Goal: Task Accomplishment & Management: Use online tool/utility

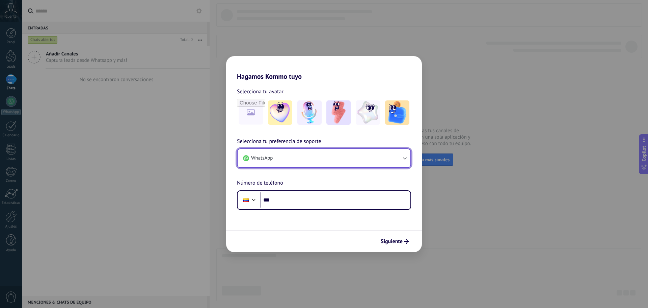
click at [376, 158] on button "WhatsApp" at bounding box center [324, 158] width 173 height 18
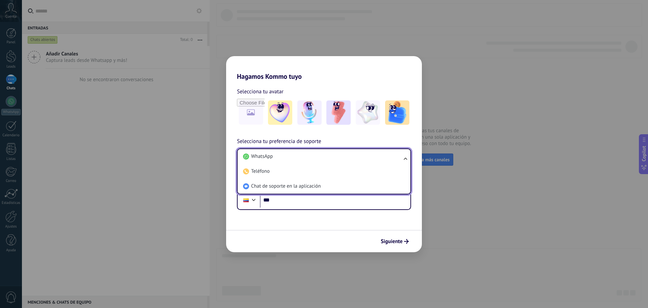
drag, startPoint x: 300, startPoint y: 185, endPoint x: 305, endPoint y: 186, distance: 5.3
click at [300, 185] on span "Chat de soporte en la aplicación" at bounding box center [286, 186] width 70 height 7
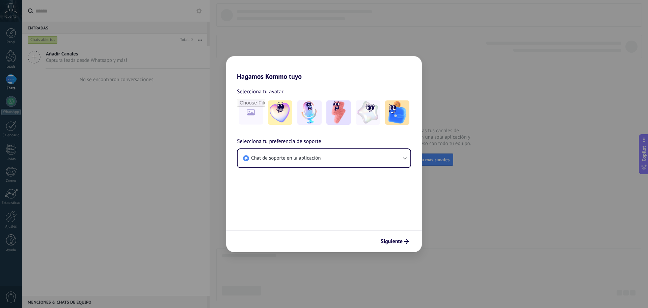
click at [399, 243] on span "Siguiente" at bounding box center [392, 241] width 22 height 5
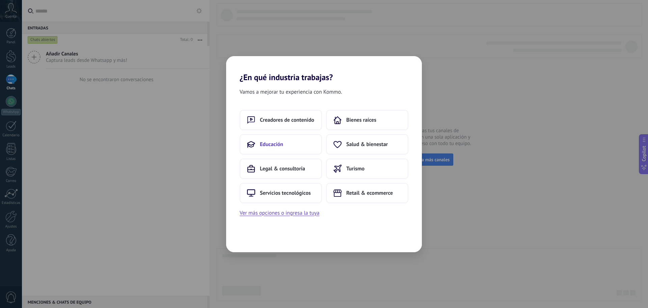
click at [286, 147] on button "Educación" at bounding box center [281, 144] width 82 height 20
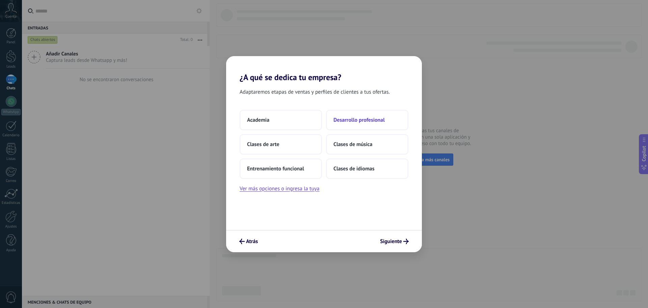
click at [343, 119] on span "Desarrollo profesional" at bounding box center [359, 119] width 51 height 7
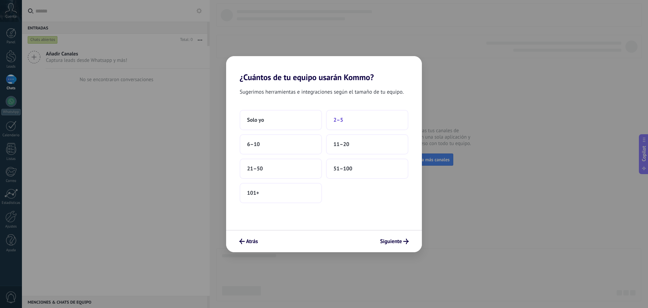
click at [343, 119] on span "2–5" at bounding box center [339, 119] width 10 height 7
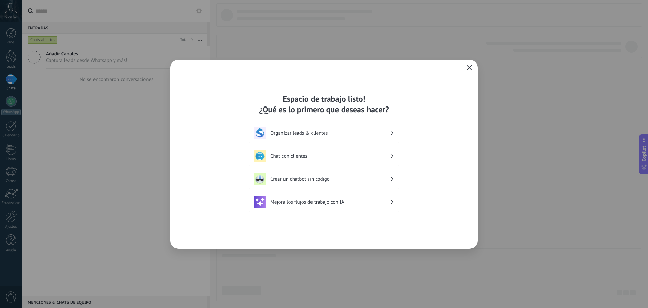
click at [468, 68] on icon "button" at bounding box center [469, 67] width 5 height 5
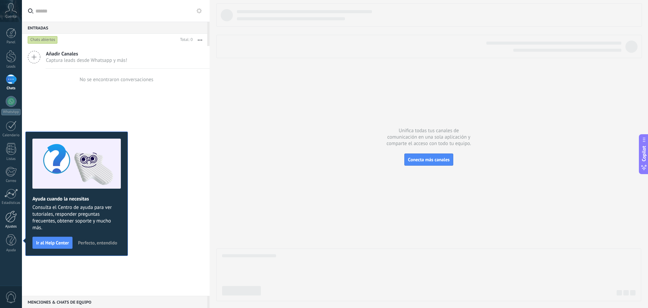
click at [10, 218] on div at bounding box center [10, 216] width 11 height 12
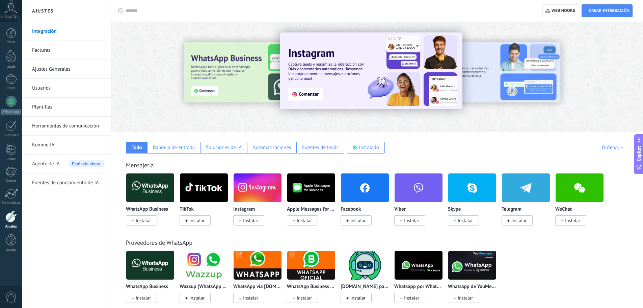
click at [141, 218] on span "Instalar" at bounding box center [143, 220] width 15 height 6
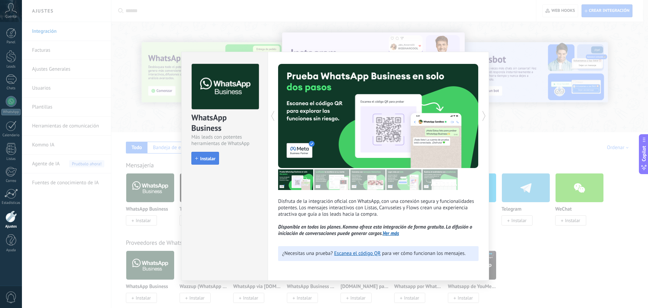
click at [202, 157] on span "Instalar" at bounding box center [207, 158] width 15 height 5
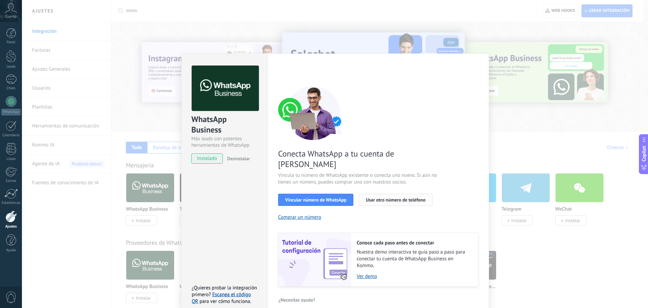
click at [395, 193] on button "Usar otro número de teléfono" at bounding box center [396, 199] width 74 height 12
click at [221, 2] on div "WhatsApp Business Más leads con potentes herramientas de WhatsApp instalado Des…" at bounding box center [335, 154] width 626 height 308
